Goal: Information Seeking & Learning: Learn about a topic

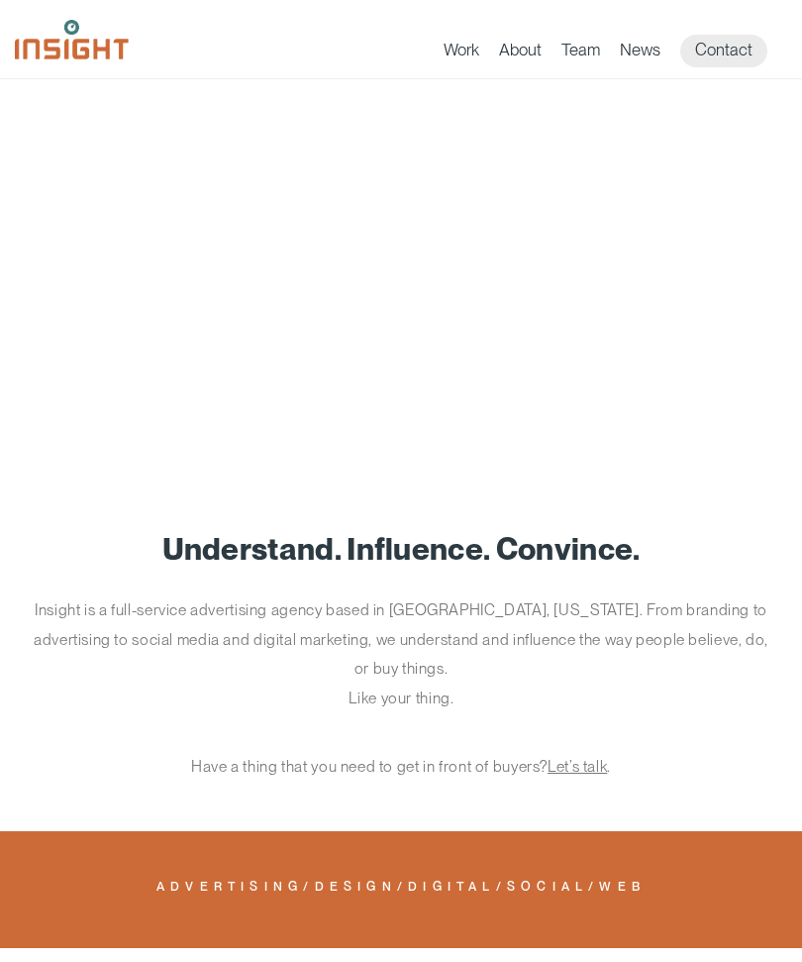
click at [591, 54] on link "Team" at bounding box center [581, 54] width 39 height 28
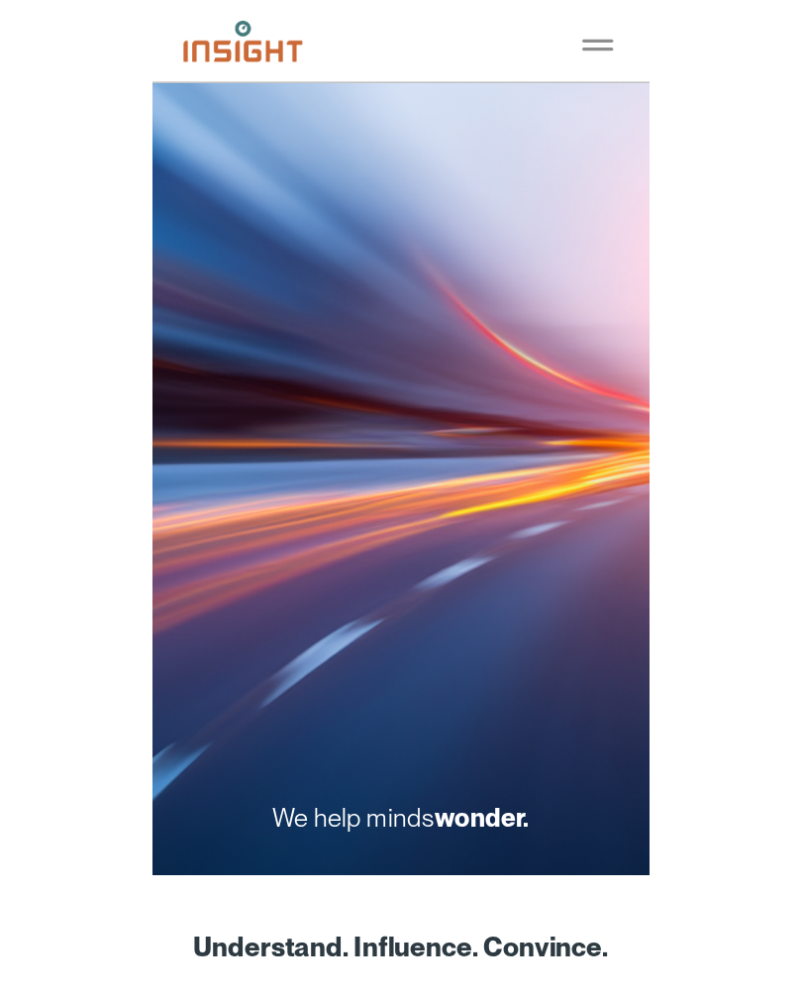
scroll to position [59, 0]
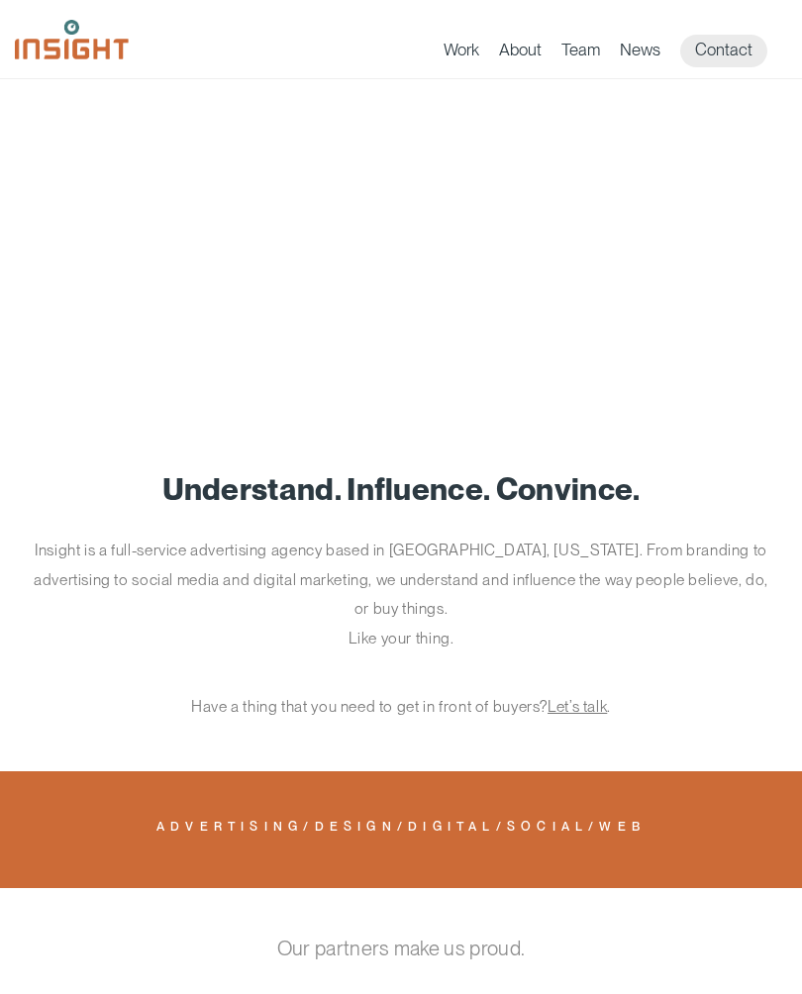
click at [540, 821] on link "Social" at bounding box center [547, 830] width 81 height 18
